Goal: Find contact information: Find contact information

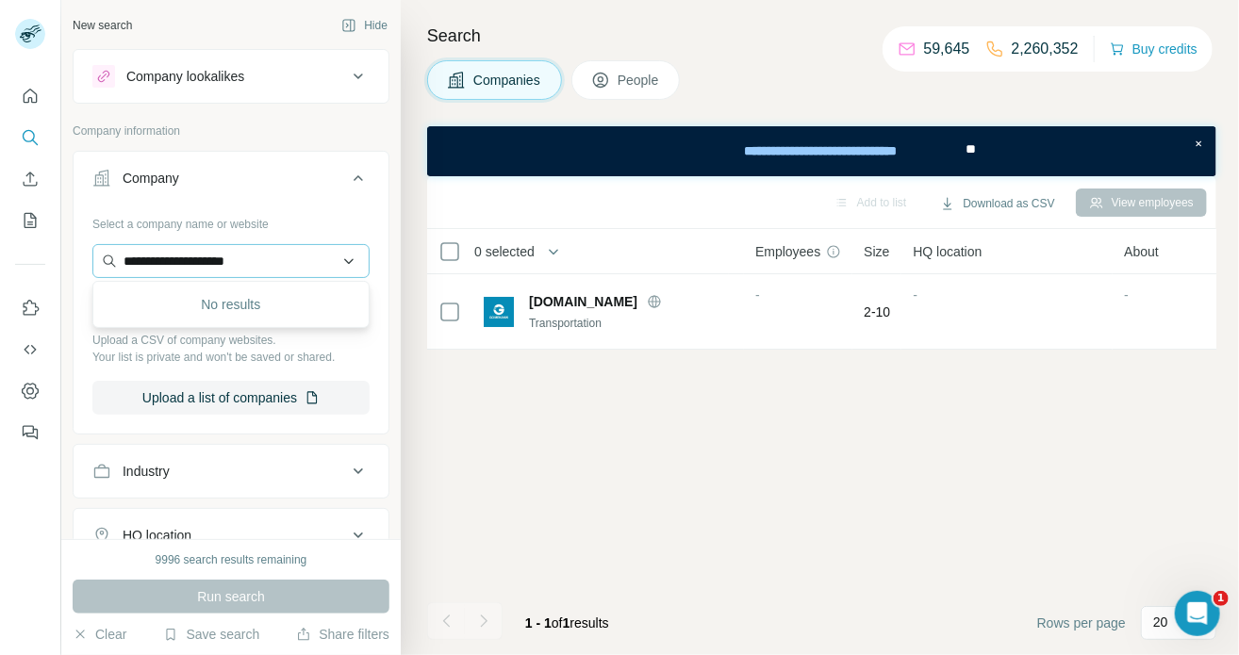
click at [276, 263] on input "**********" at bounding box center [230, 261] width 277 height 34
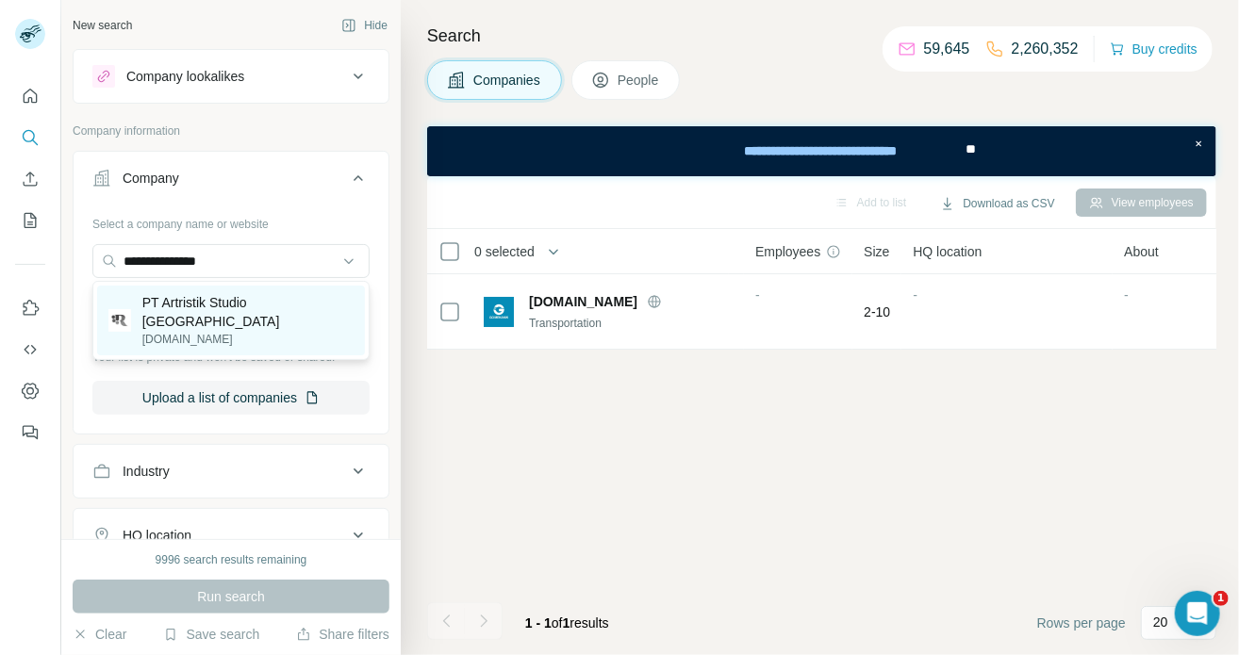
type input "**********"
click at [272, 299] on p "PT Artristik Studio [GEOGRAPHIC_DATA]" at bounding box center [247, 312] width 211 height 38
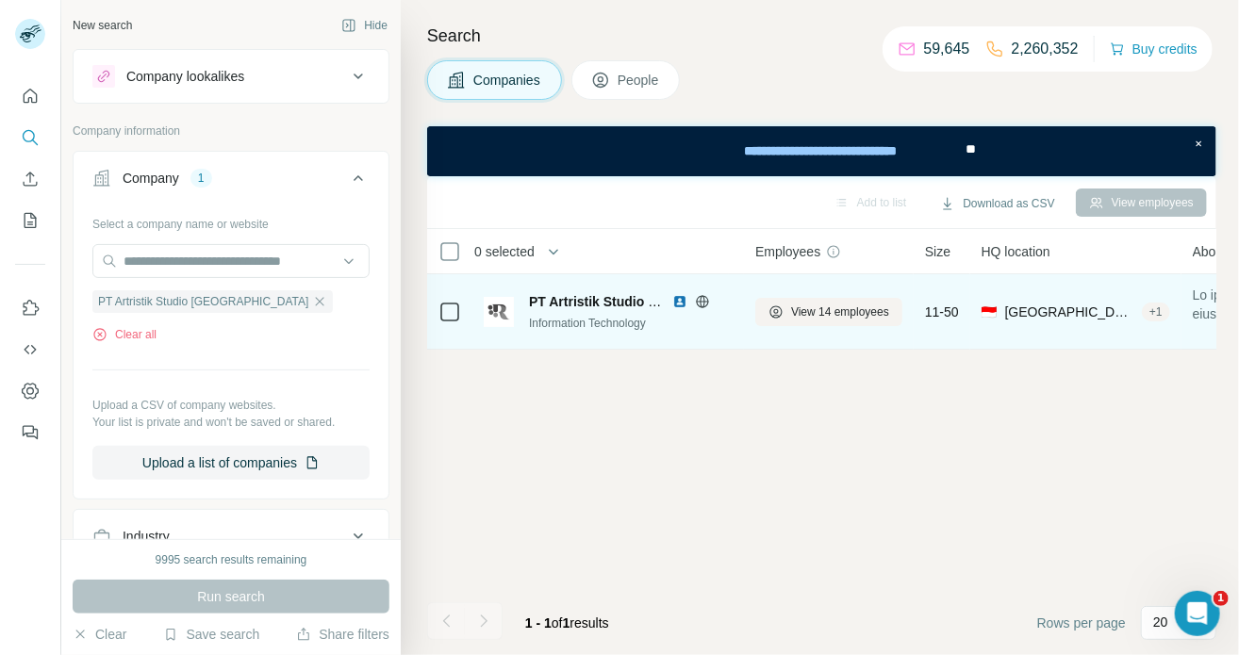
click at [677, 304] on img at bounding box center [679, 301] width 15 height 15
click at [792, 309] on span "View 14 employees" at bounding box center [840, 312] width 98 height 17
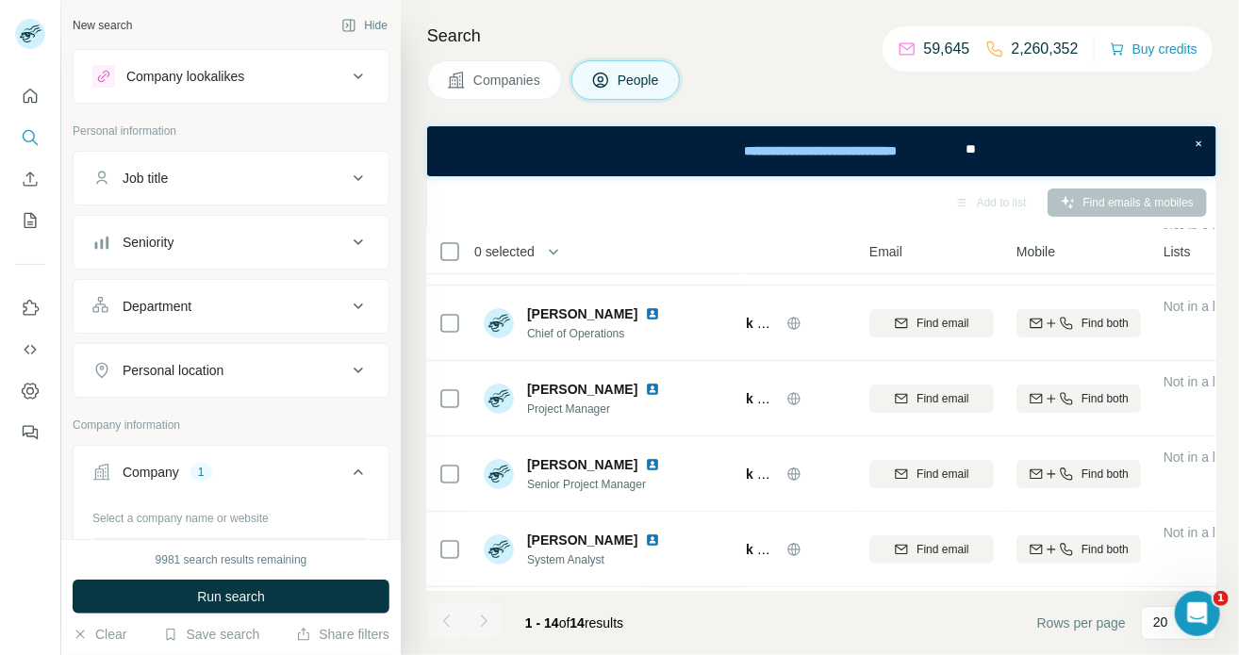
scroll to position [0, 97]
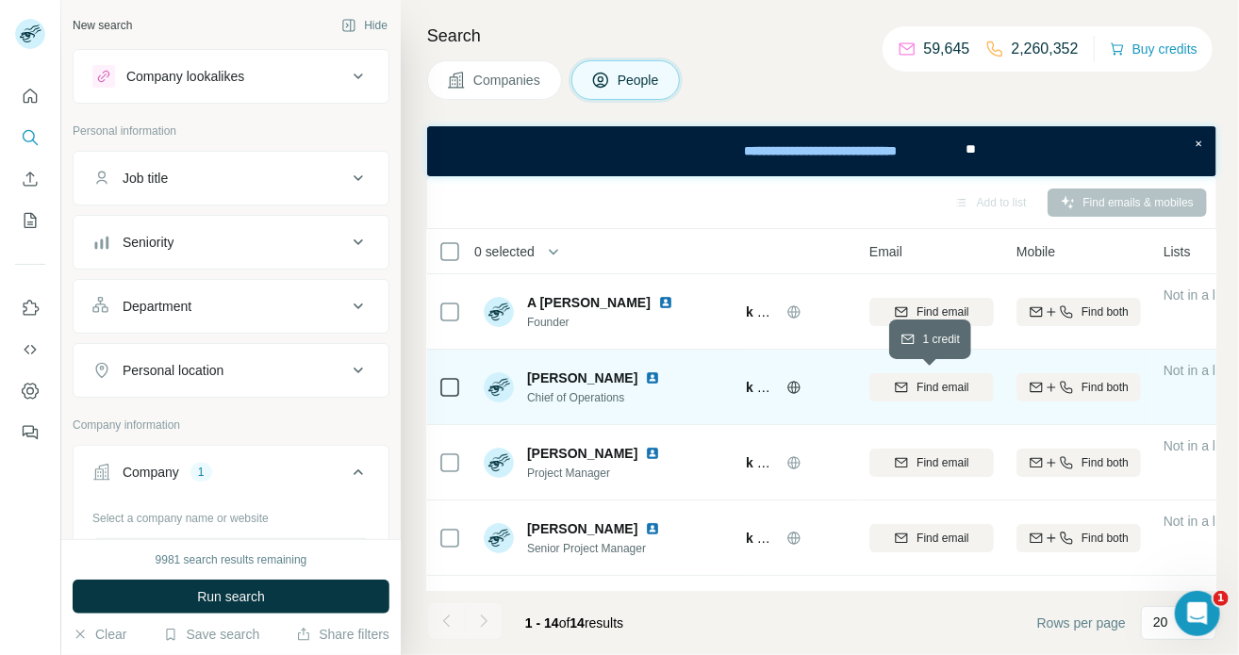
click at [939, 385] on span "Find email" at bounding box center [942, 387] width 52 height 17
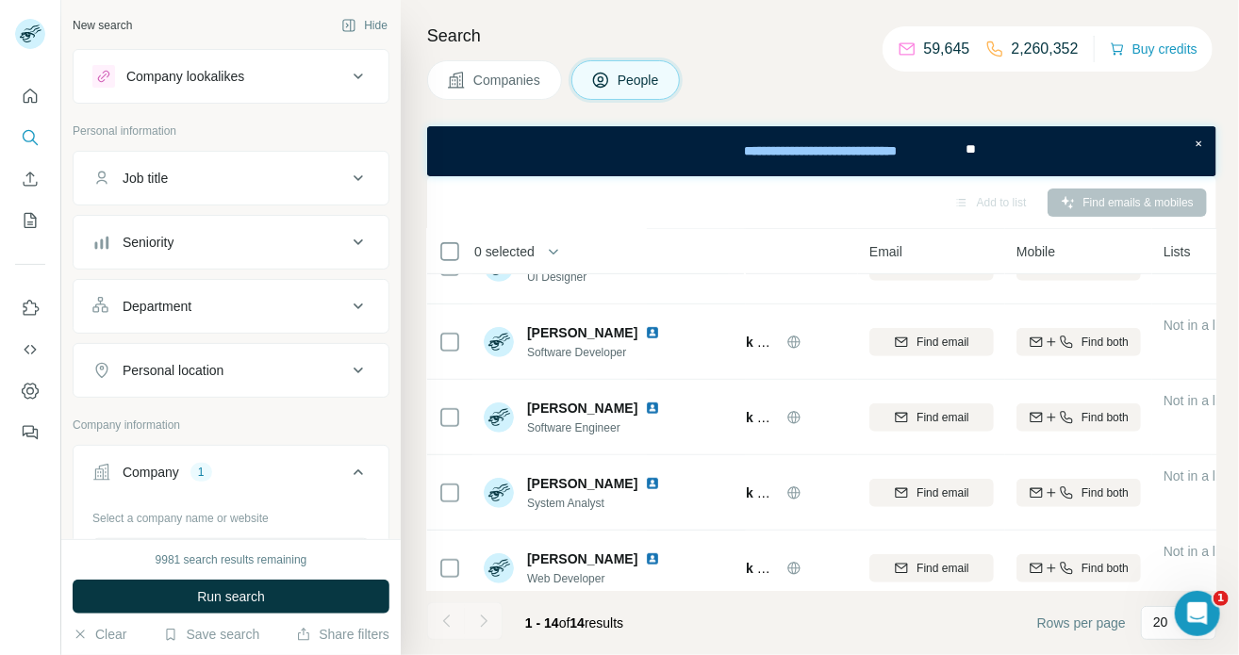
scroll to position [426, 97]
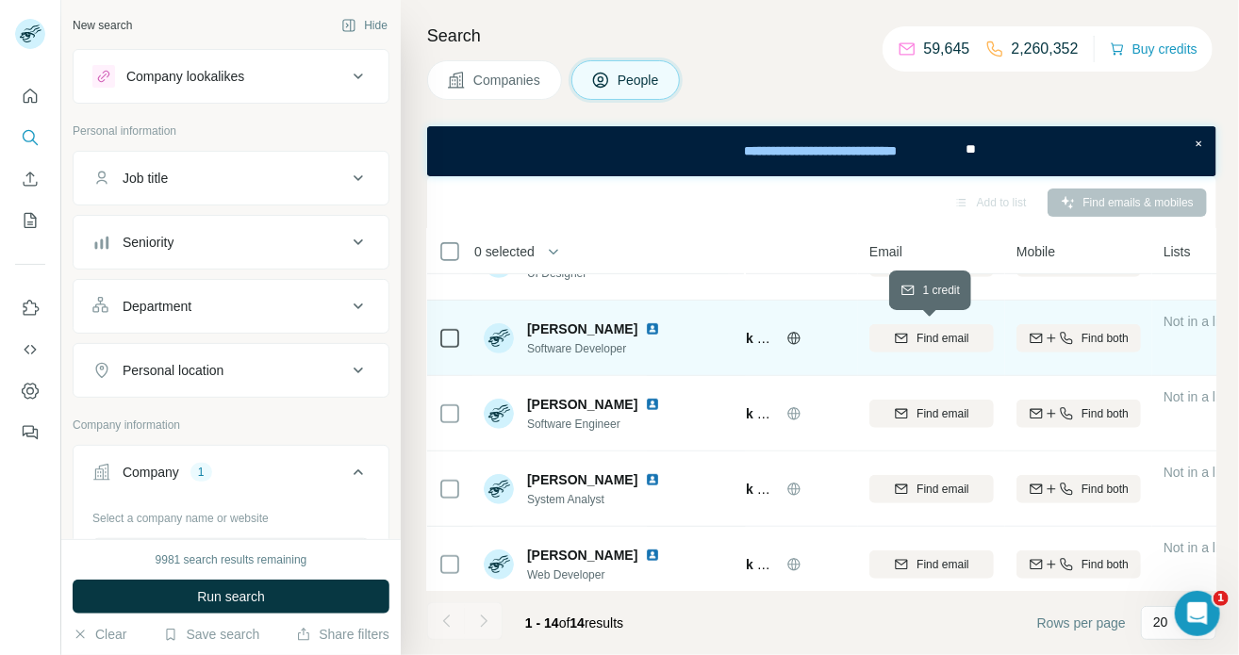
click at [916, 338] on span "Find email" at bounding box center [942, 338] width 52 height 17
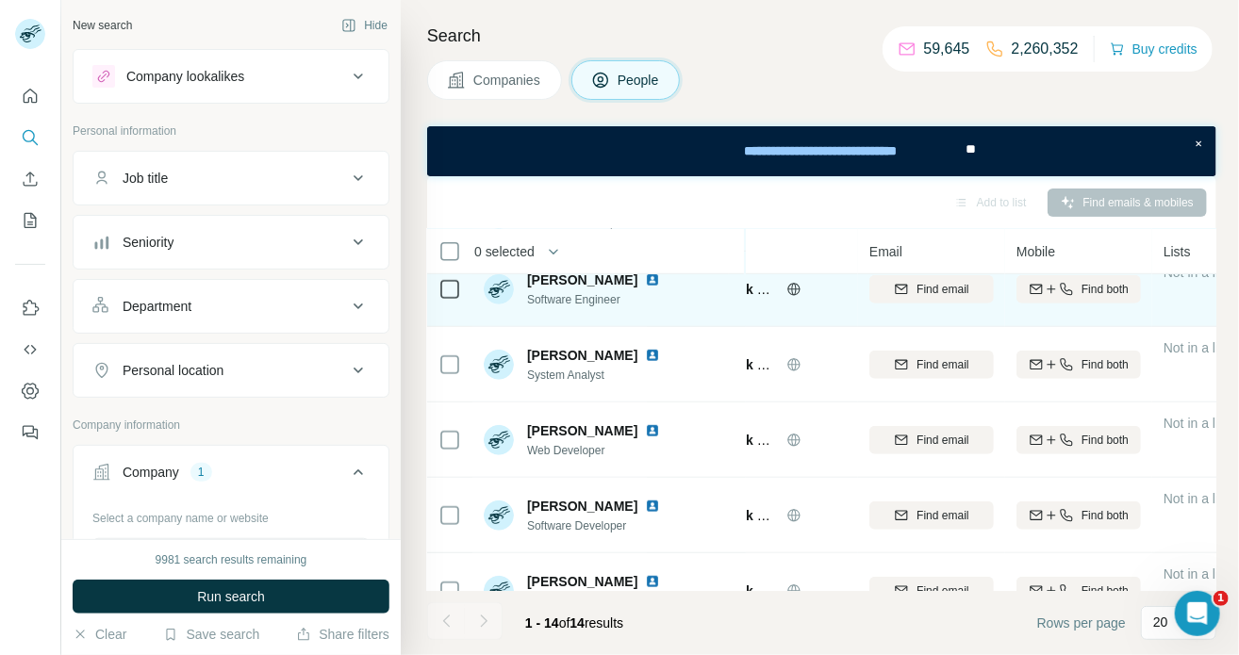
scroll to position [552, 97]
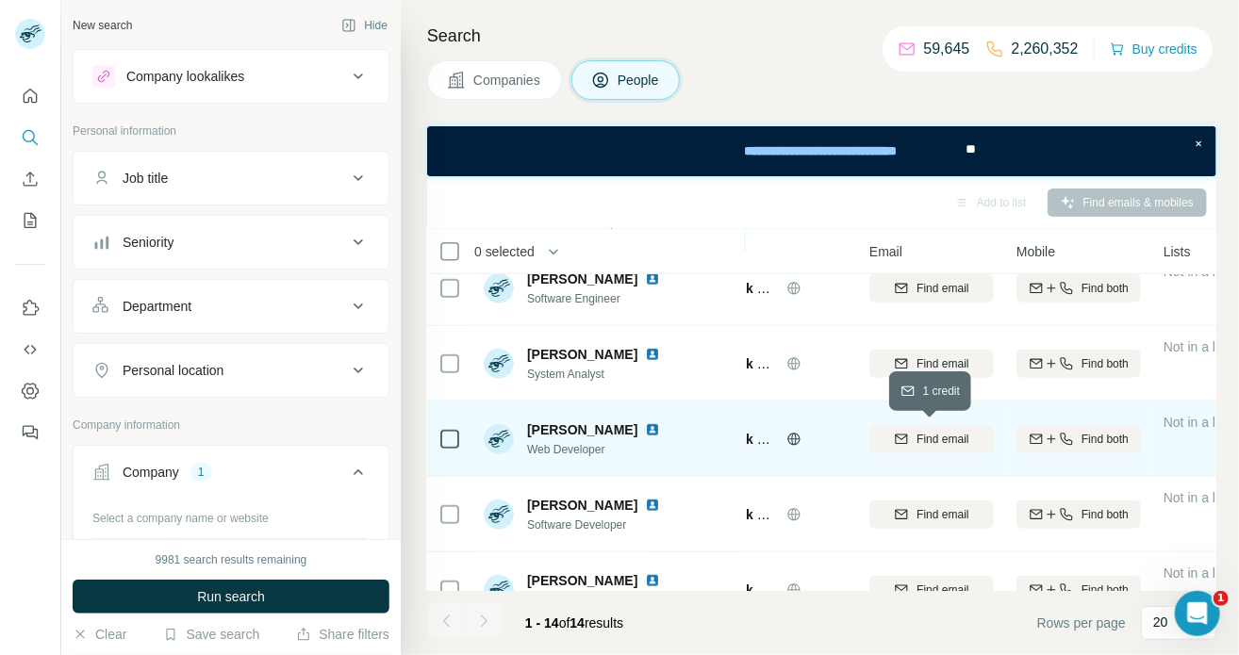
click at [938, 450] on button "Find email" at bounding box center [931, 439] width 124 height 28
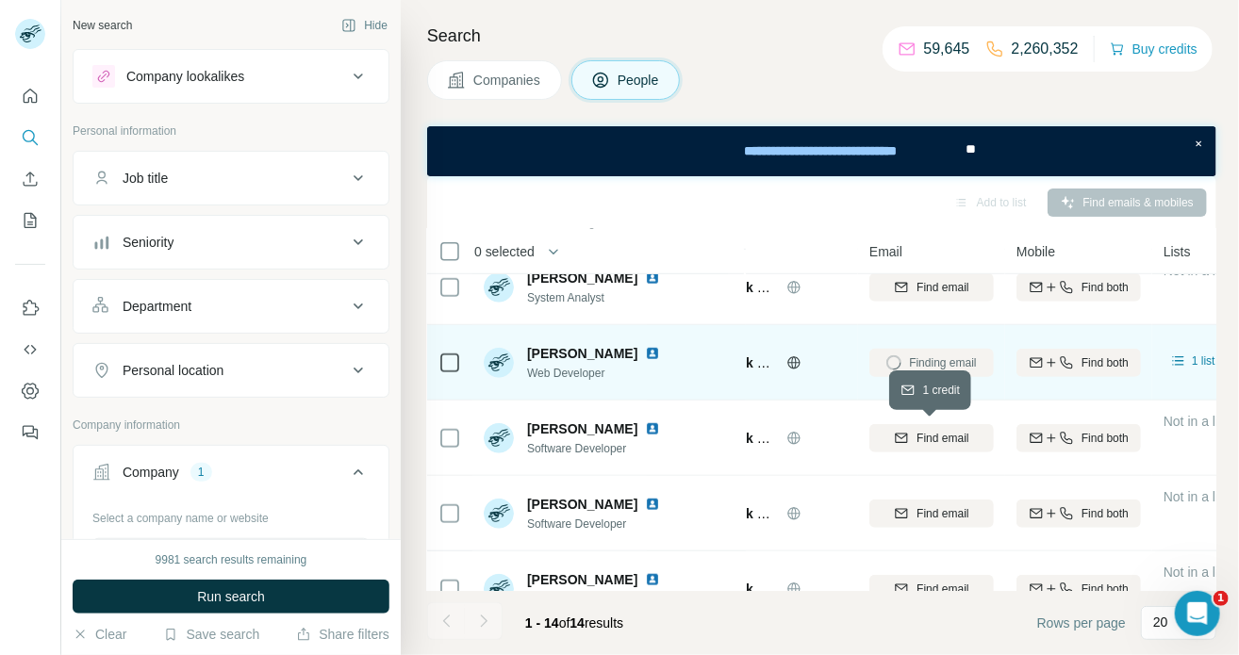
scroll to position [631, 97]
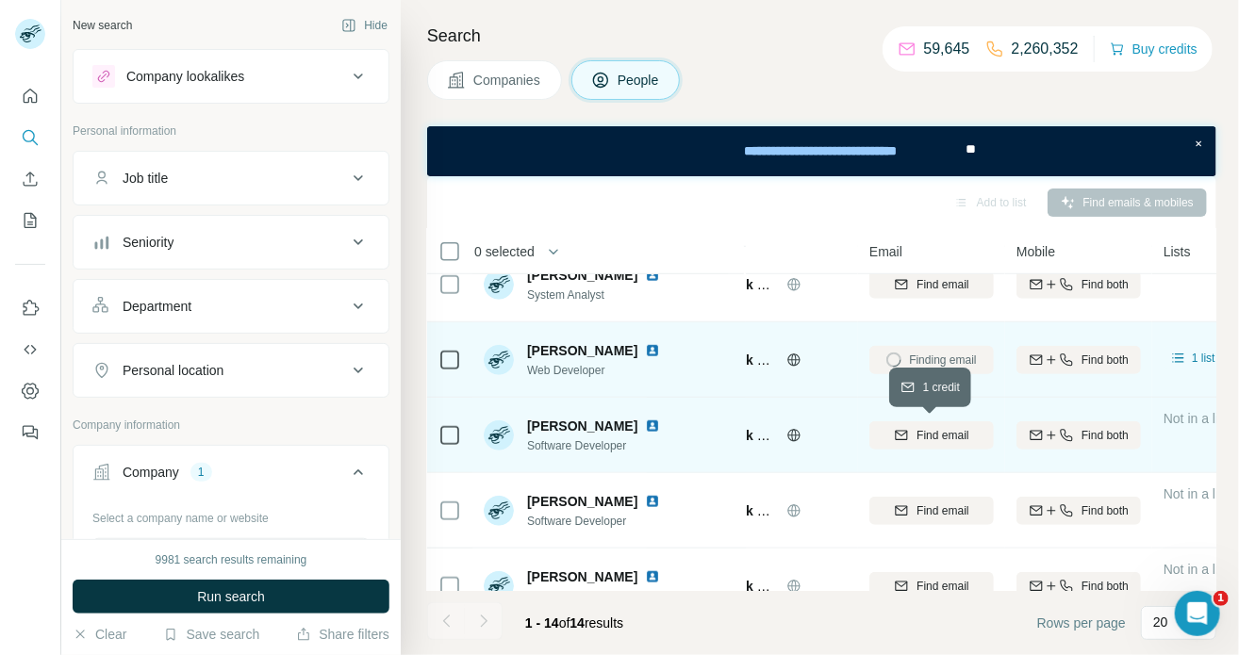
click at [945, 439] on span "Find email" at bounding box center [942, 435] width 52 height 17
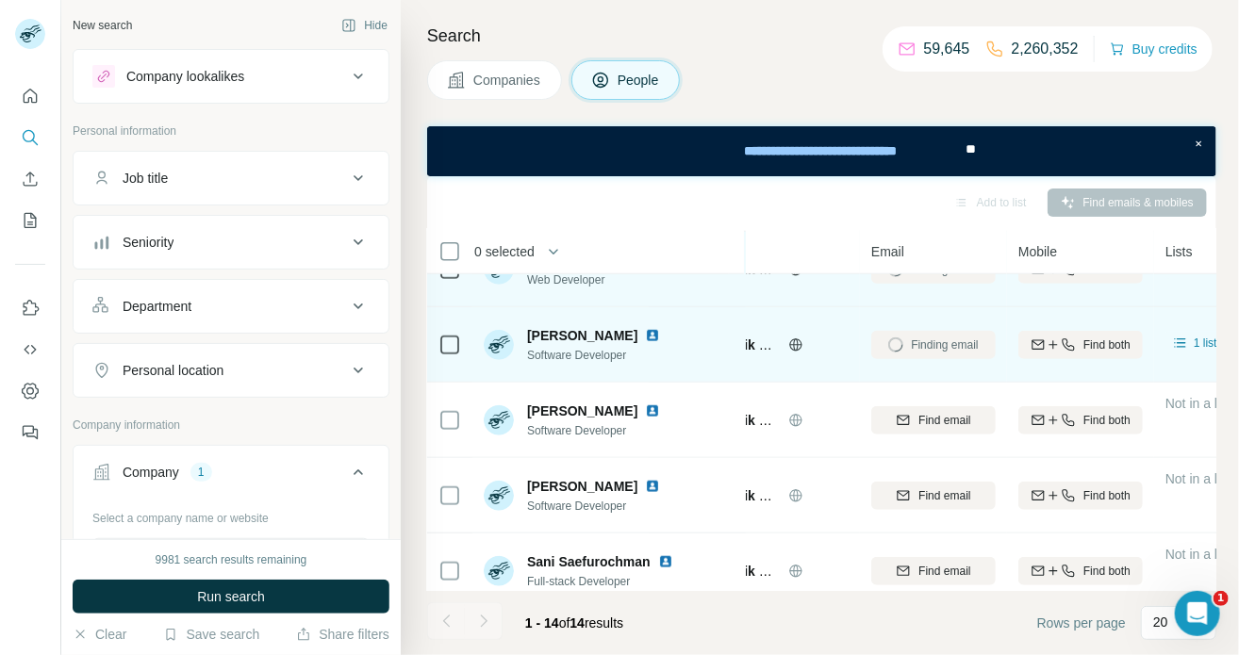
scroll to position [722, 95]
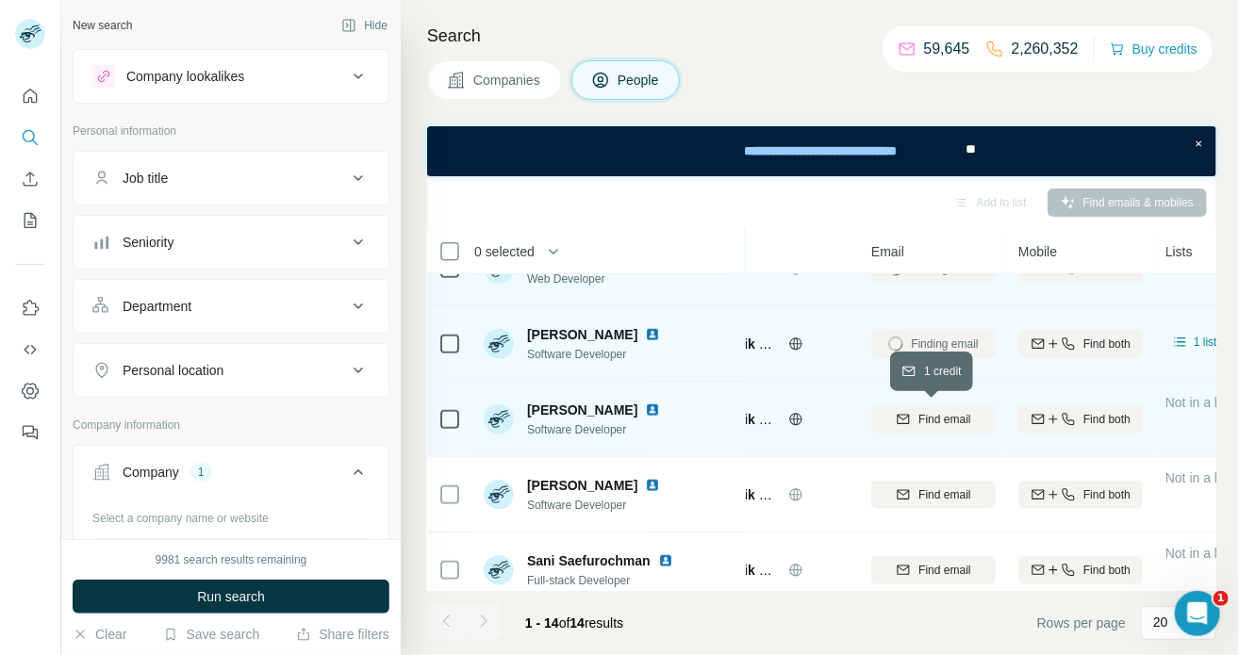
click at [953, 427] on button "Find email" at bounding box center [933, 419] width 124 height 28
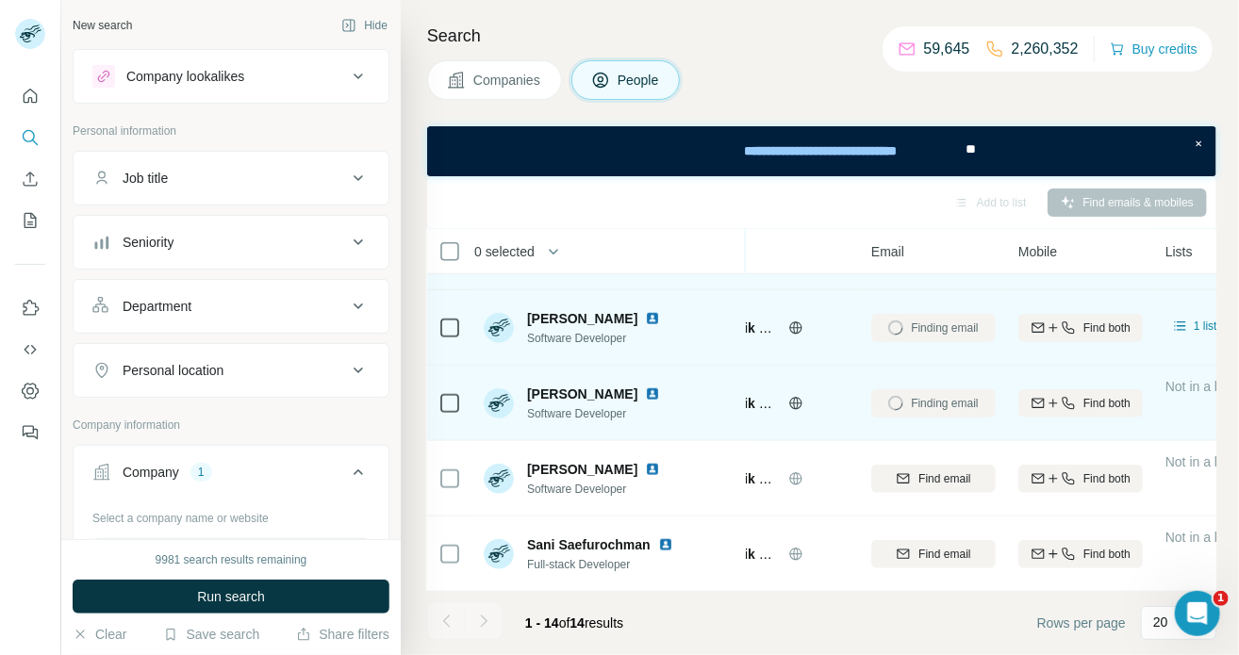
scroll to position [737, 95]
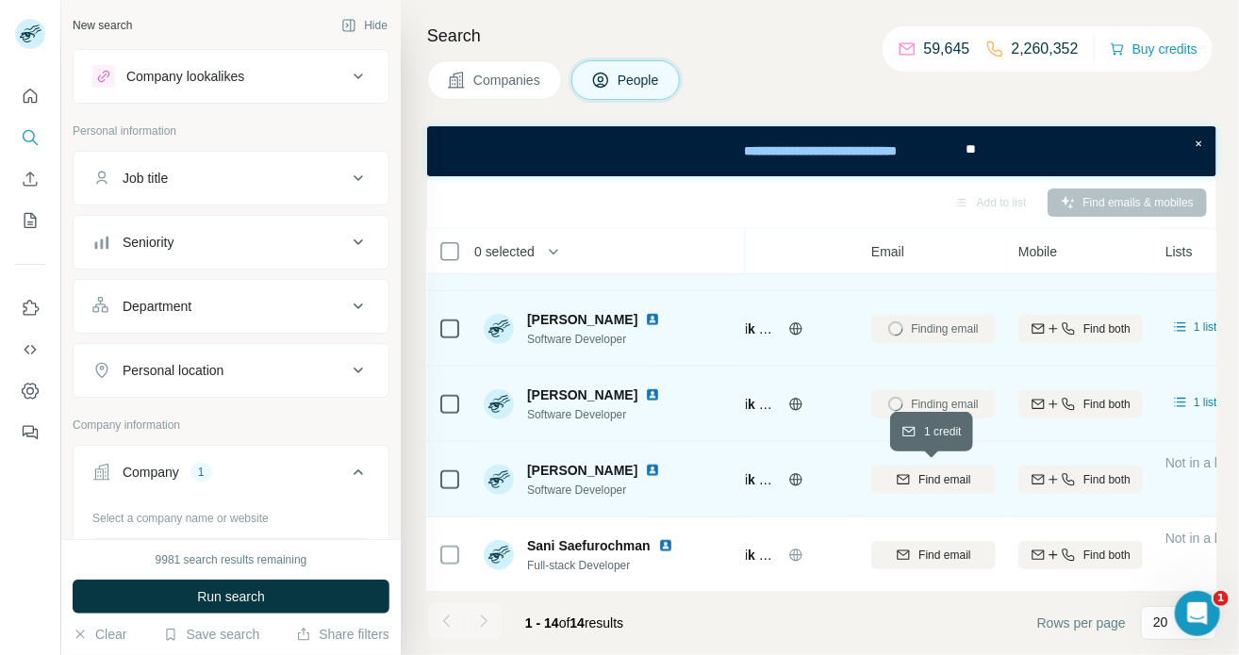
click at [954, 483] on span "Find email" at bounding box center [944, 479] width 52 height 17
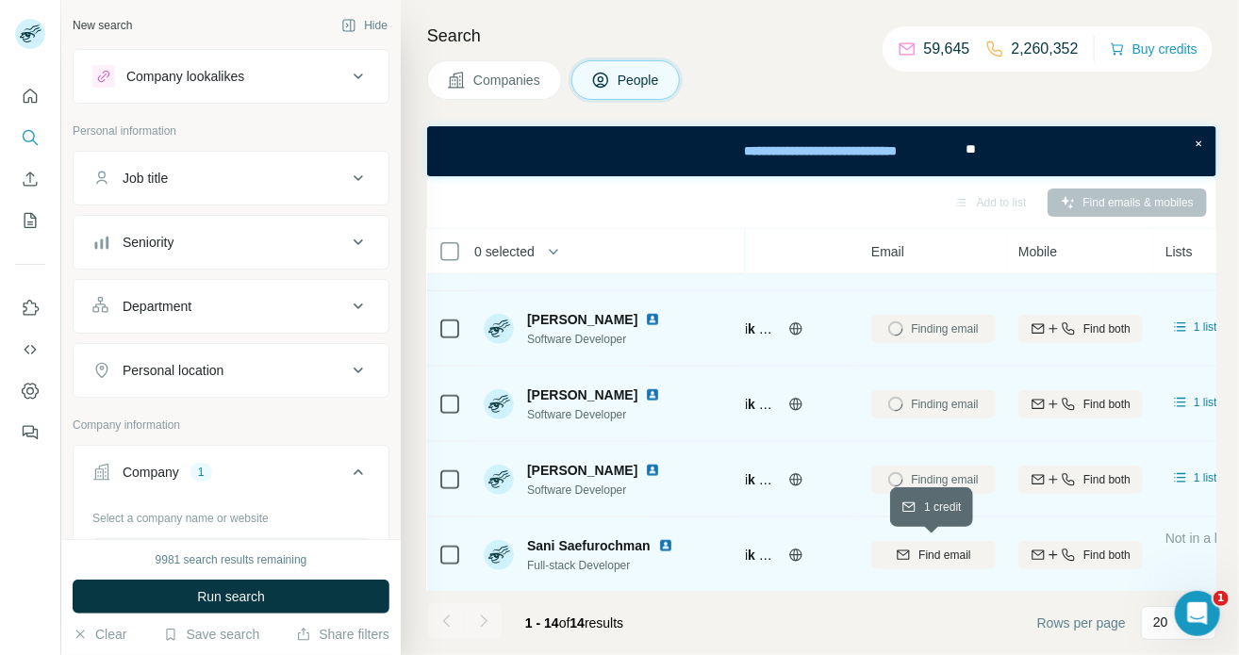
click at [948, 553] on span "Find email" at bounding box center [944, 555] width 52 height 17
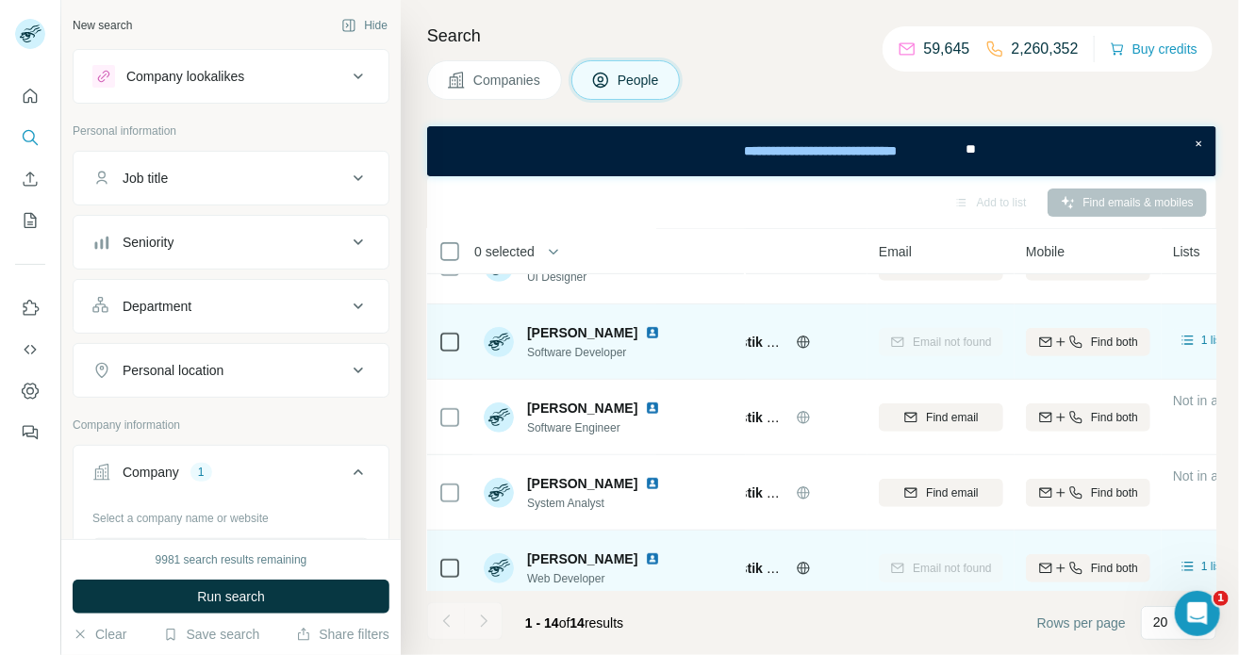
scroll to position [0, 88]
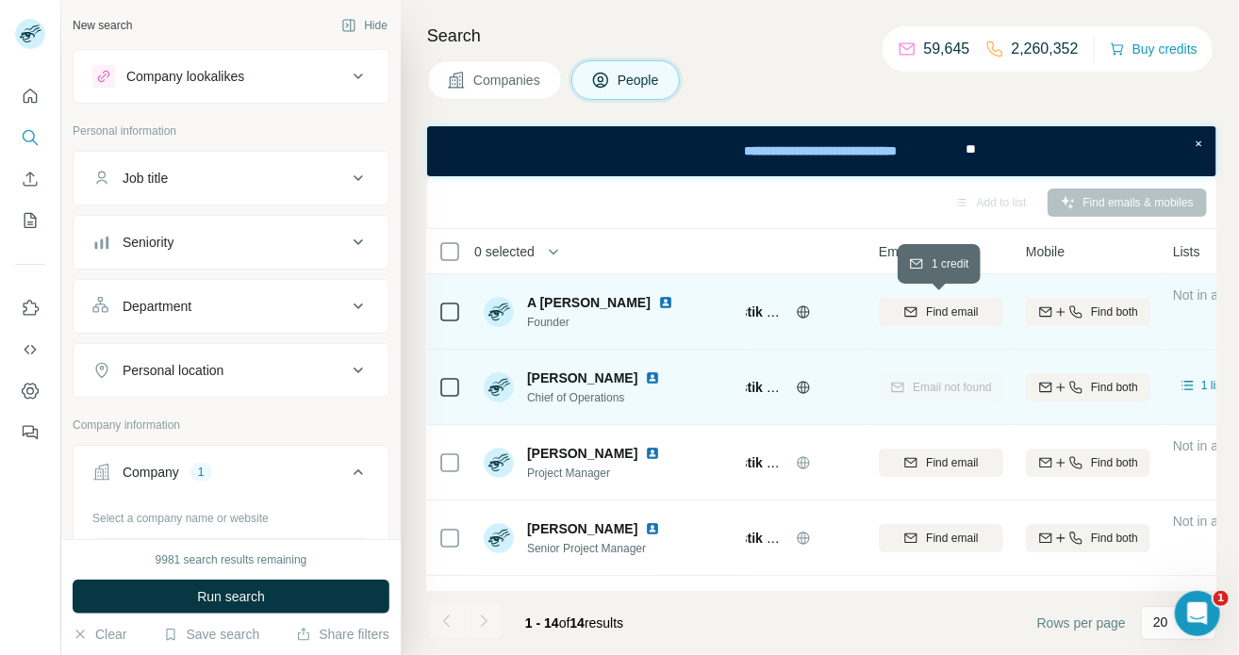
click at [965, 313] on span "Find email" at bounding box center [952, 312] width 52 height 17
click at [497, 84] on span "Companies" at bounding box center [507, 80] width 69 height 19
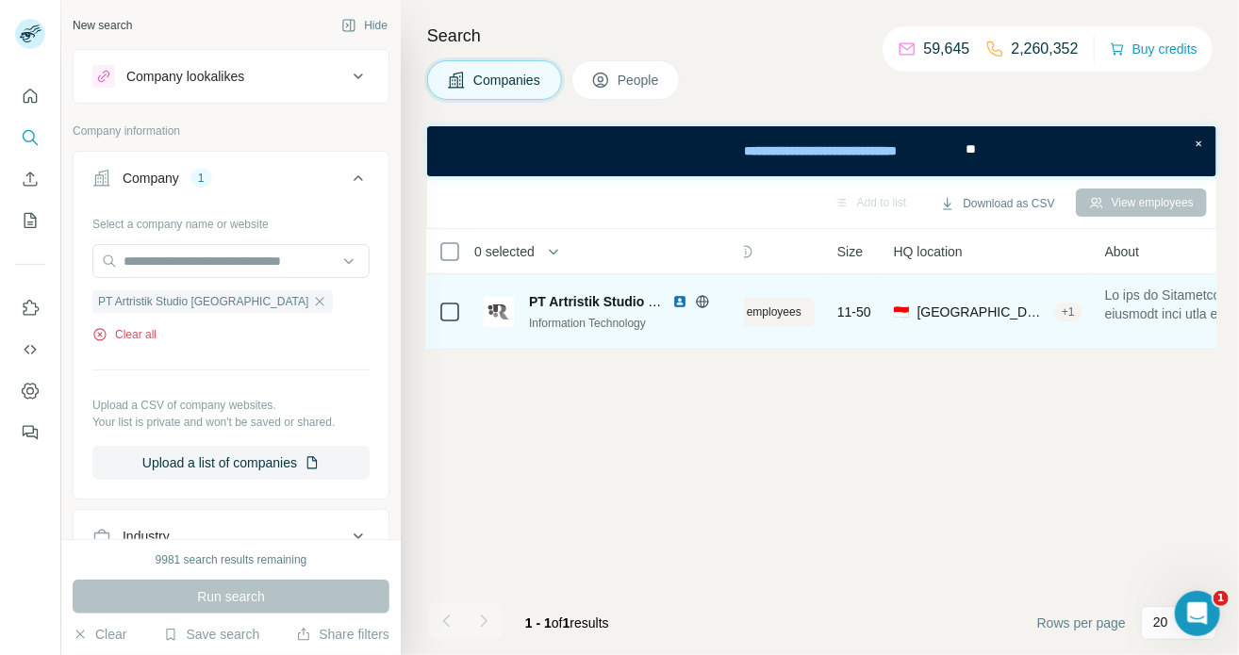
click at [153, 337] on button "Clear all" at bounding box center [124, 334] width 64 height 17
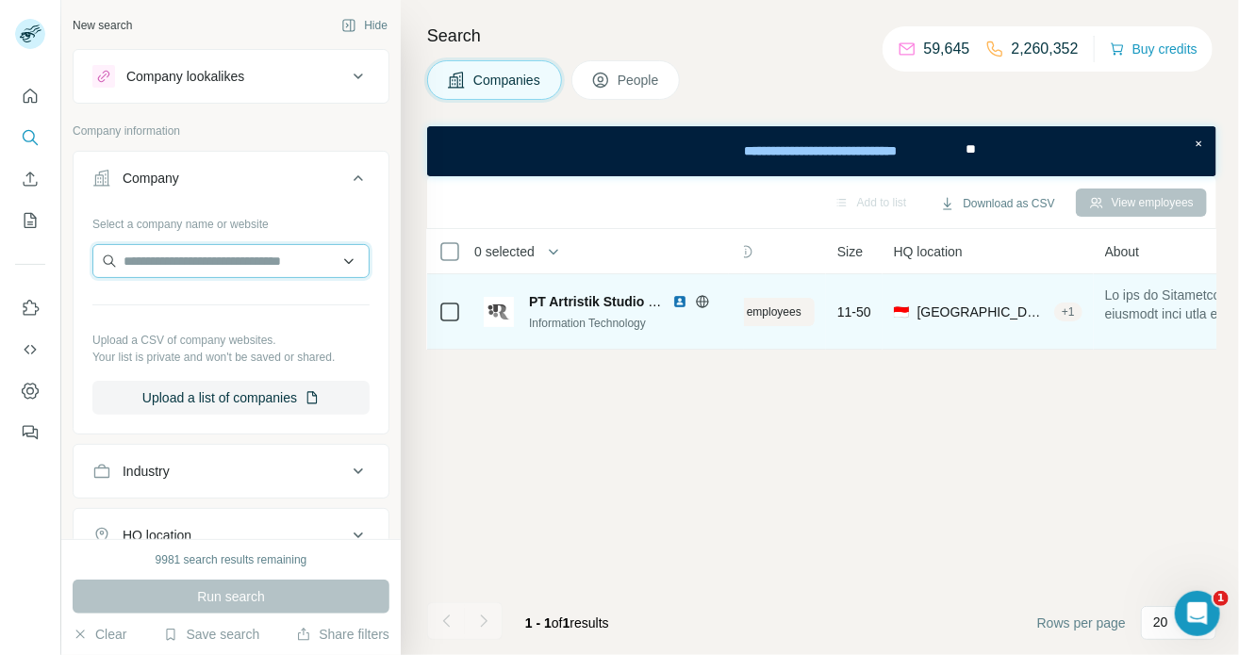
click at [283, 262] on input "text" at bounding box center [230, 261] width 277 height 34
paste input "**********"
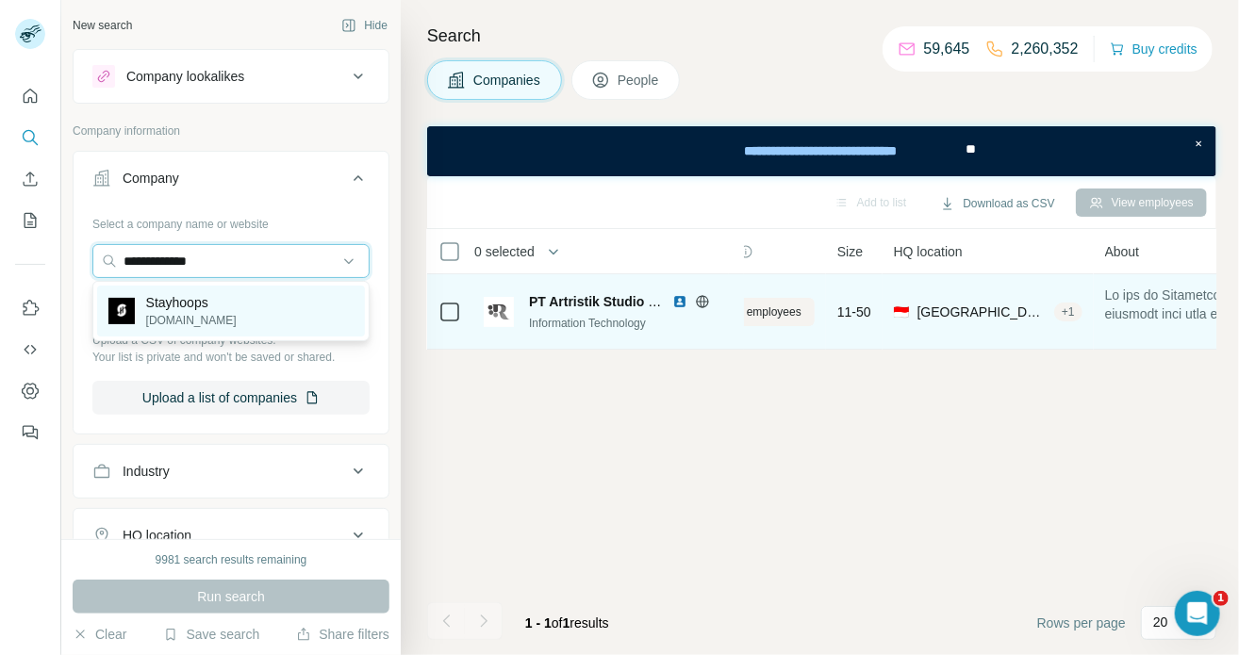
type input "**********"
click at [256, 310] on div "Stayhoops [DOMAIN_NAME]" at bounding box center [231, 311] width 268 height 51
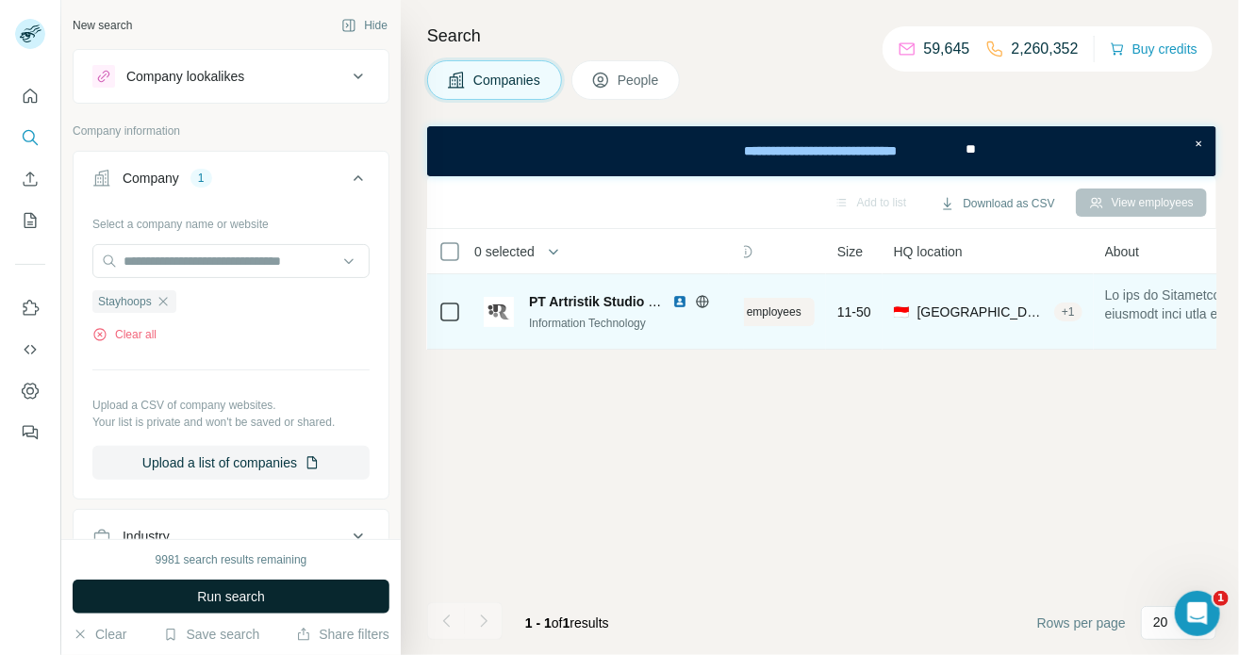
click at [231, 603] on span "Run search" at bounding box center [231, 596] width 68 height 19
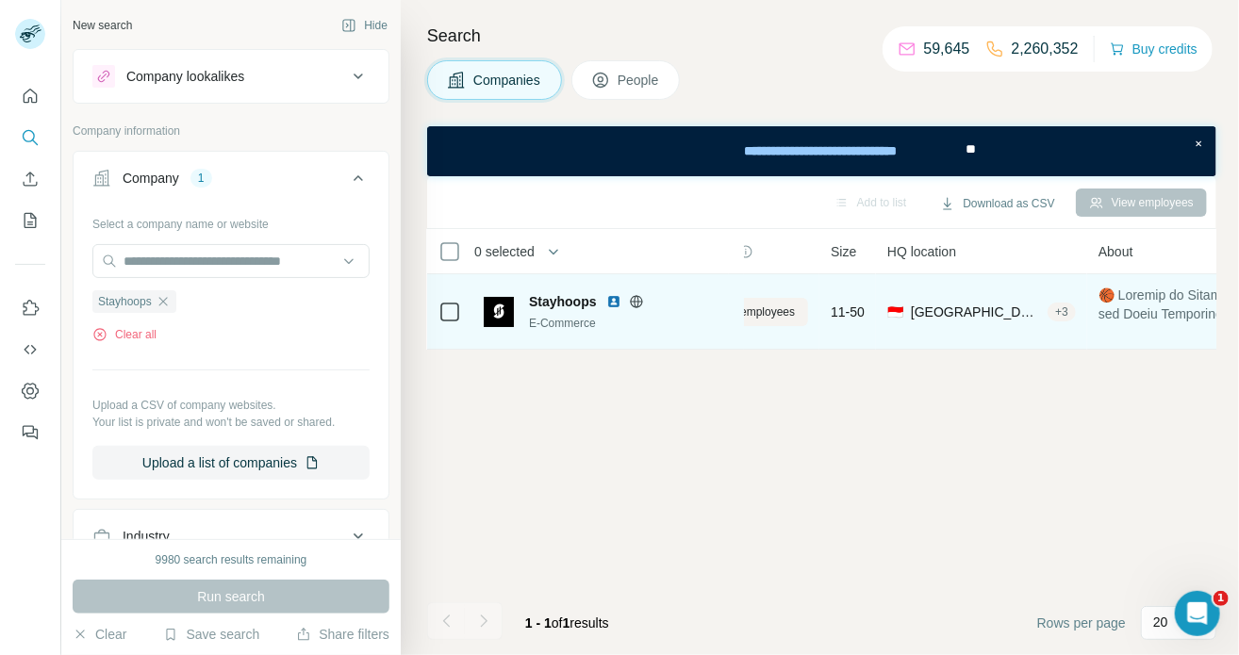
click at [613, 304] on img at bounding box center [613, 301] width 15 height 15
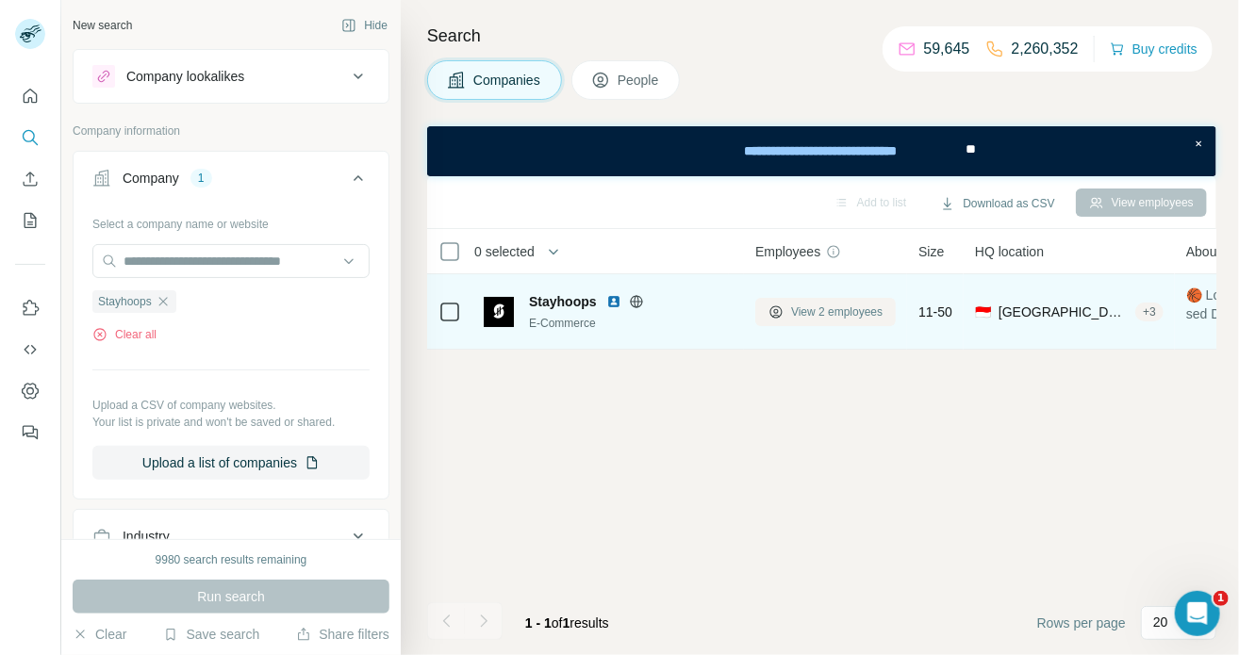
click at [833, 304] on span "View 2 employees" at bounding box center [836, 312] width 91 height 17
